Goal: Information Seeking & Learning: Understand process/instructions

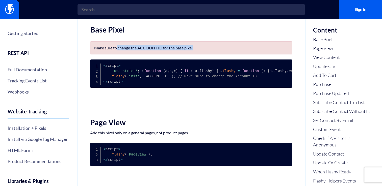
drag, startPoint x: 116, startPoint y: 46, endPoint x: 223, endPoint y: 48, distance: 106.9
click at [223, 48] on p "Make sure to change the ACCOUNT ID for the base pixel" at bounding box center [191, 47] width 194 height 5
click at [197, 49] on p "Make sure to change the ACCOUNT ID for the base pixel" at bounding box center [191, 47] width 194 height 5
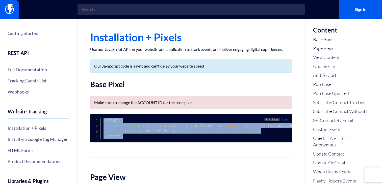
copy code "< script > 'use strict' ; ( function ( a , b , c ) { if ( ! a . flashy ) { a . …"
drag, startPoint x: 128, startPoint y: 138, endPoint x: 102, endPoint y: 120, distance: 31.6
click at [102, 120] on pre "< script > 'use strict' ; ( function ( a , b , c ) { if ( ! a . flashy ) { a . …" at bounding box center [191, 128] width 202 height 28
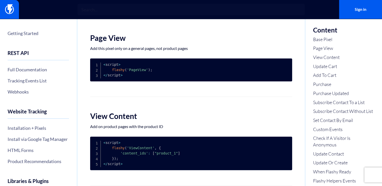
scroll to position [152, 0]
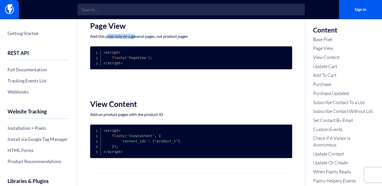
drag, startPoint x: 107, startPoint y: 41, endPoint x: 136, endPoint y: 40, distance: 28.3
click at [136, 39] on p "Add this pixel only on a general pages, not product pages" at bounding box center [191, 36] width 202 height 5
drag, startPoint x: 150, startPoint y: 41, endPoint x: 165, endPoint y: 40, distance: 14.9
click at [165, 39] on p "Add this pixel only on a general pages, not product pages" at bounding box center [191, 36] width 202 height 5
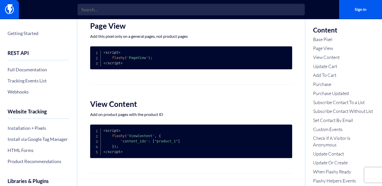
drag, startPoint x: 165, startPoint y: 40, endPoint x: 168, endPoint y: 41, distance: 3.1
click at [168, 39] on p "Add this pixel only on a general pages, not product pages" at bounding box center [191, 36] width 202 height 5
drag, startPoint x: 111, startPoint y: 62, endPoint x: 158, endPoint y: 61, distance: 46.2
click at [158, 61] on pre "< script > flashy ( 'PageView' ) ; < / script >" at bounding box center [191, 57] width 202 height 23
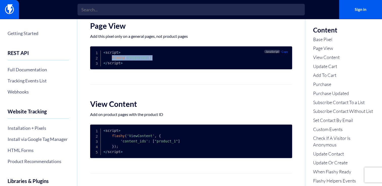
click at [158, 61] on pre "< script > flashy ( 'PageView' ) ; < / script >" at bounding box center [191, 57] width 202 height 23
drag, startPoint x: 112, startPoint y: 61, endPoint x: 156, endPoint y: 64, distance: 44.3
click at [156, 64] on pre "< script > flashy ( 'PageView' ) ; < / script >" at bounding box center [191, 57] width 202 height 23
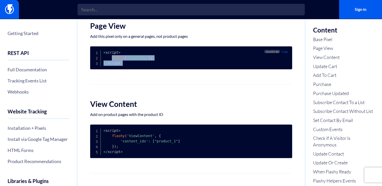
click at [155, 63] on pre "< script > flashy ( 'PageView' ) ; < / script >" at bounding box center [191, 57] width 202 height 23
click at [150, 60] on span ";" at bounding box center [151, 58] width 2 height 4
copy code "flashy ( 'PageView' ) ;"
drag, startPoint x: 152, startPoint y: 61, endPoint x: 111, endPoint y: 60, distance: 40.2
click at [111, 60] on pre "< script > flashy ( 'PageView' ) ; < / script >" at bounding box center [191, 57] width 202 height 23
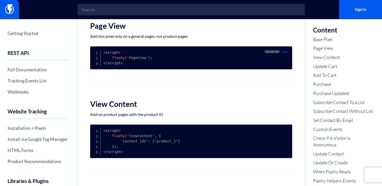
click at [143, 66] on pre "< script > flashy ( 'PageView' ) ; < / script >" at bounding box center [191, 57] width 202 height 23
